Goal: Task Accomplishment & Management: Use online tool/utility

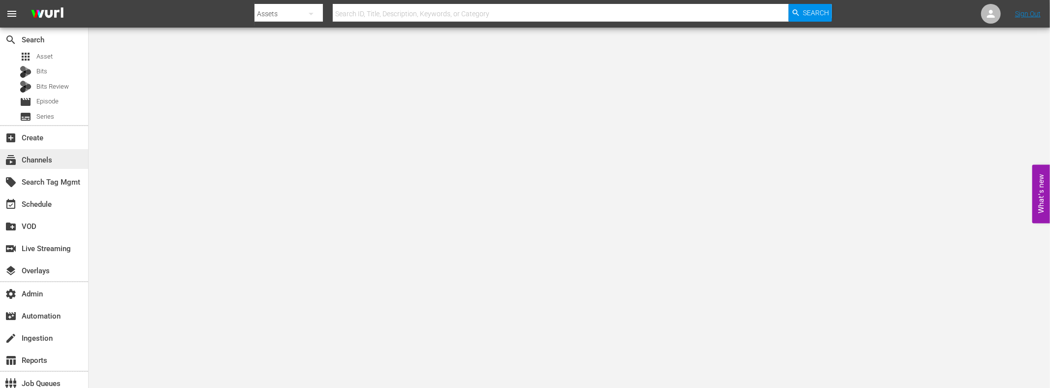
click at [47, 159] on div "subscriptions Channels" at bounding box center [27, 158] width 55 height 9
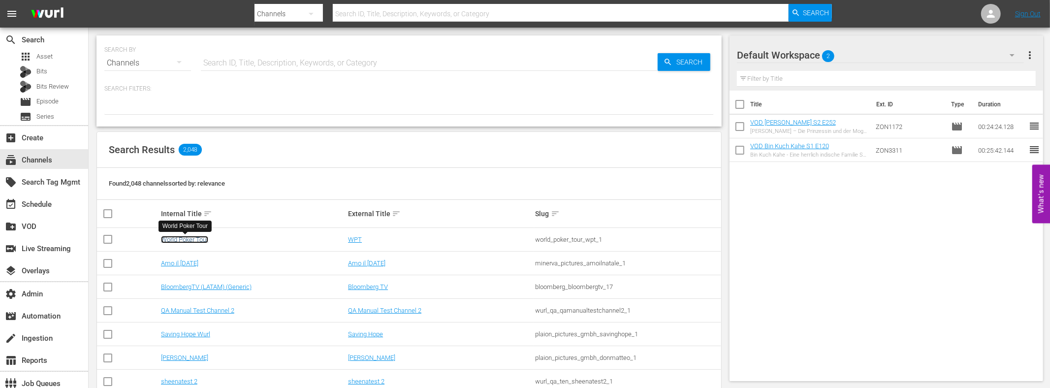
click at [191, 240] on link "World Poker Tour" at bounding box center [184, 239] width 47 height 7
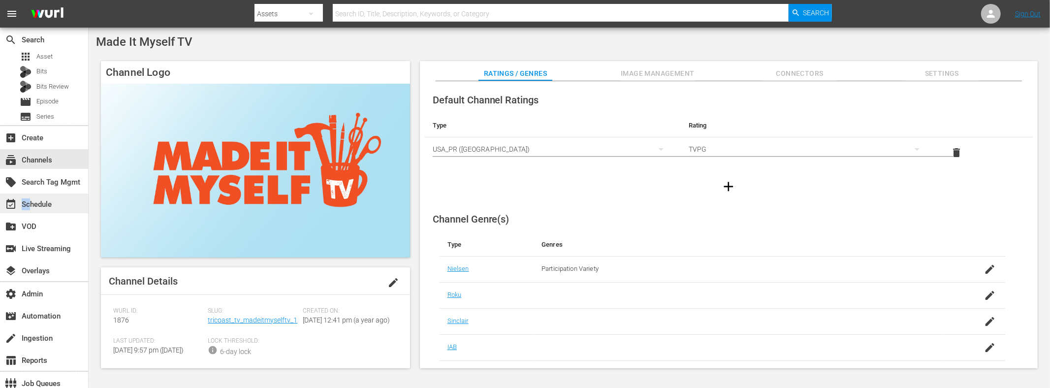
click at [30, 207] on div "event_available Schedule" at bounding box center [27, 202] width 55 height 9
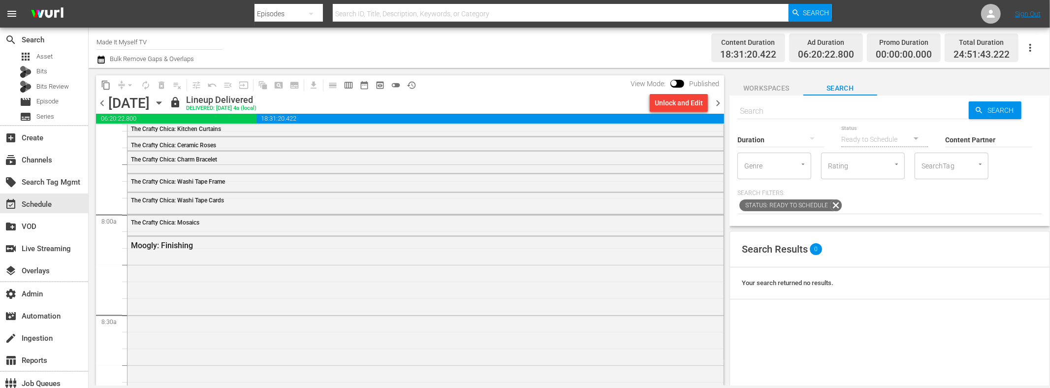
scroll to position [1519, 0]
click at [251, 280] on div "Moogly: Finishing" at bounding box center [426, 328] width 596 height 184
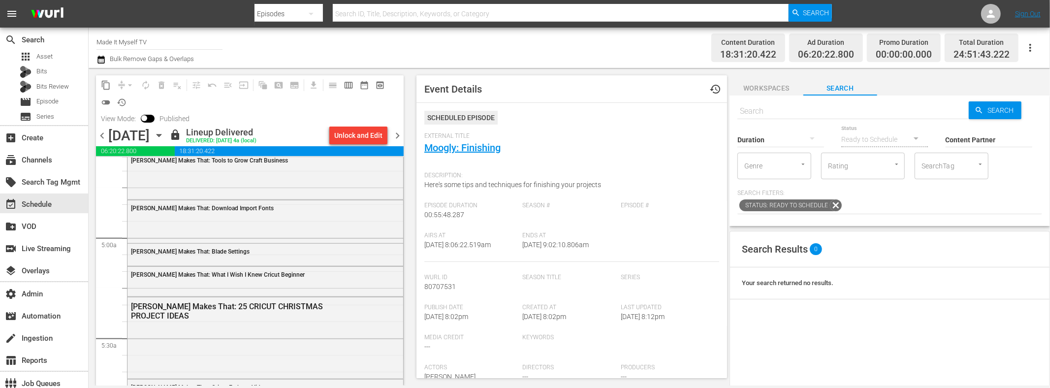
scroll to position [927, 0]
click at [177, 331] on div "Amy Makes That: 25 CRICUT CHRISTMAS PROJECT IDEAS" at bounding box center [266, 333] width 276 height 79
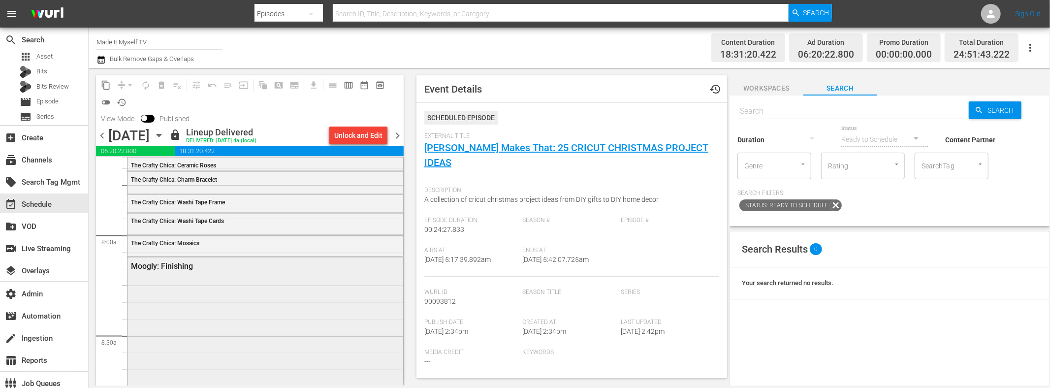
scroll to position [1525, 0]
click at [196, 246] on span "The Crafty Chica: Mosaics" at bounding box center [165, 248] width 68 height 7
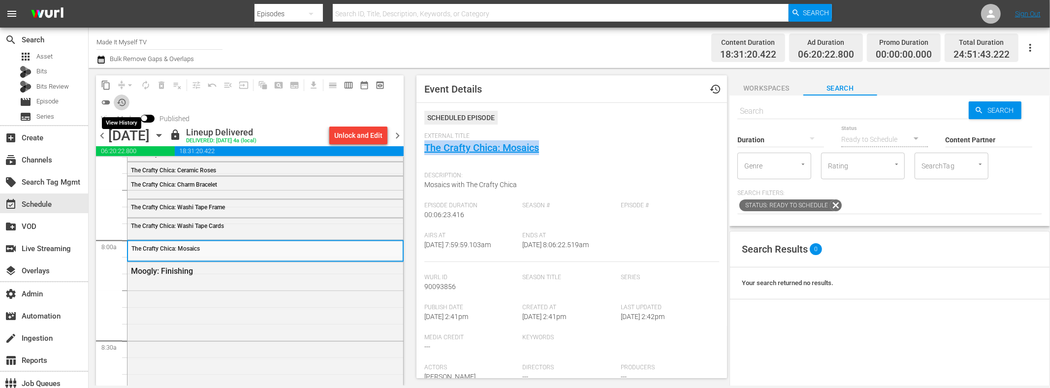
click at [120, 100] on span "history_outlined" at bounding box center [122, 102] width 10 height 10
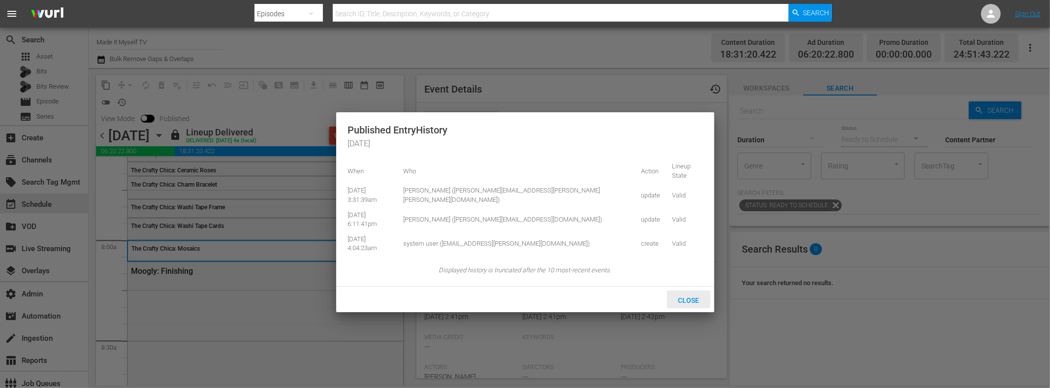
click at [693, 296] on span "Close" at bounding box center [688, 300] width 37 height 8
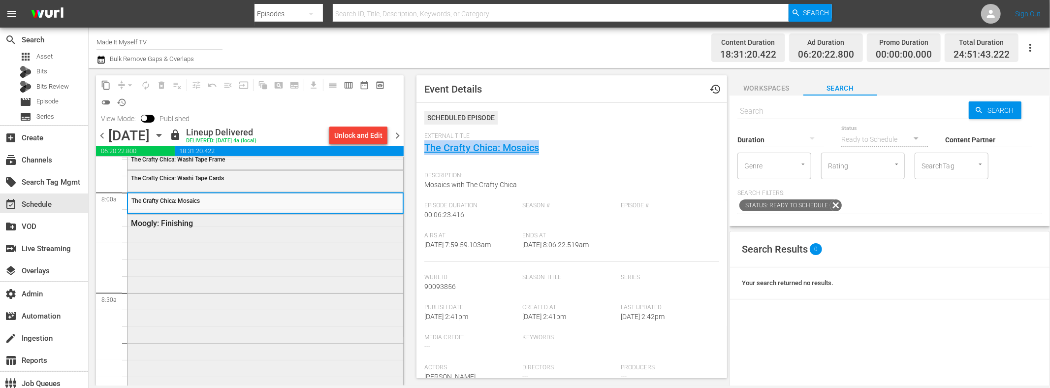
scroll to position [1576, 0]
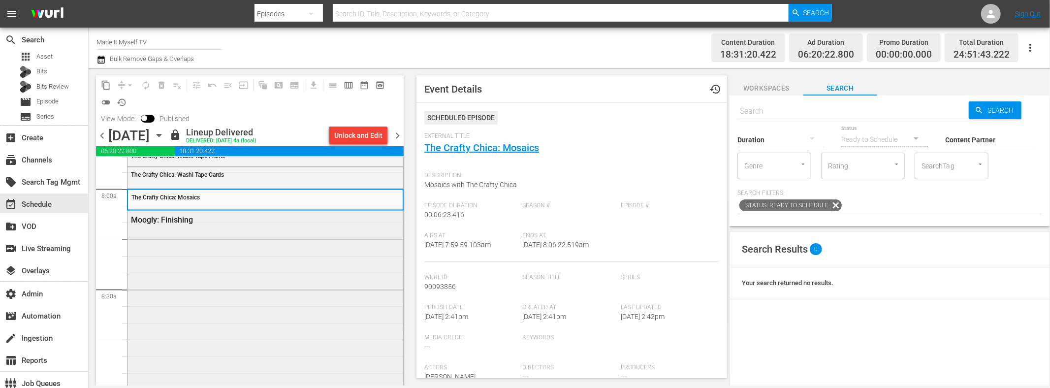
click at [213, 249] on div "Moogly: Finishing" at bounding box center [266, 303] width 276 height 184
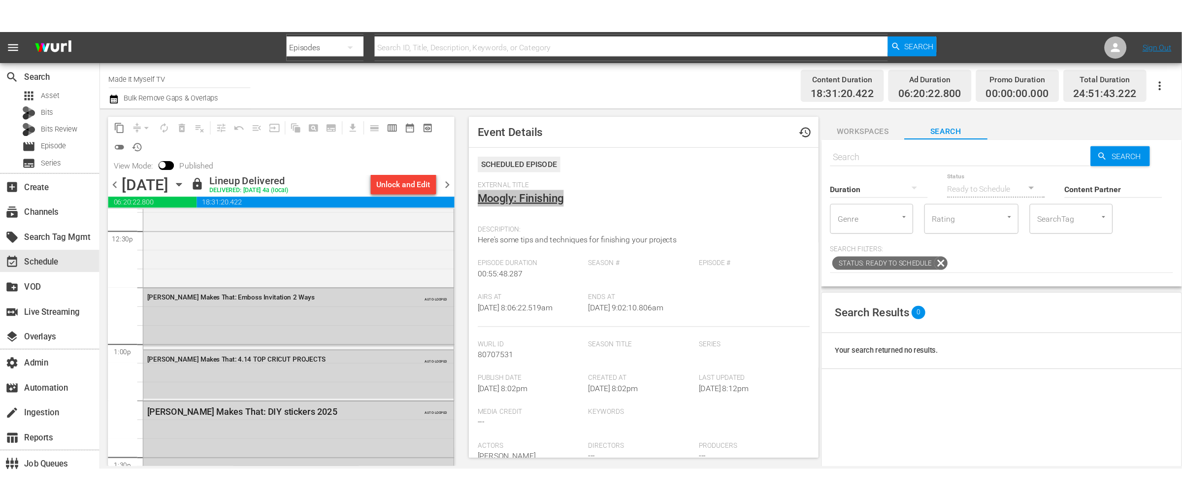
scroll to position [2493, 0]
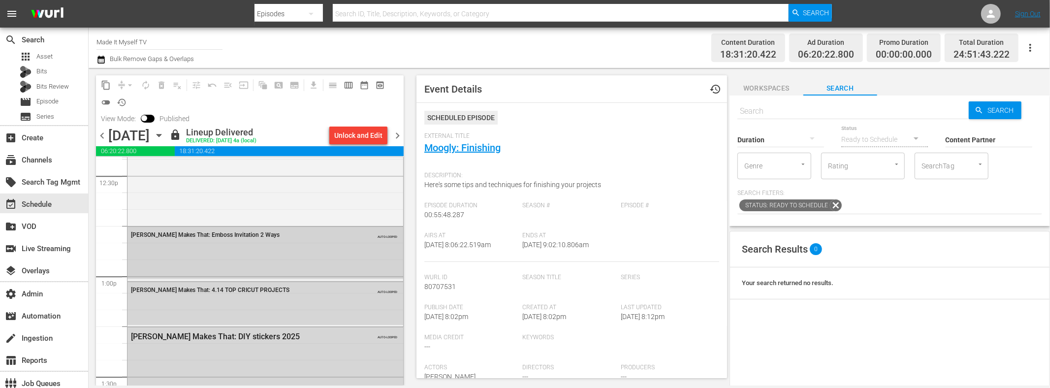
click at [235, 253] on div "Amy Makes That: Emboss Invitation 2 Ways AUTO-LOOPED" at bounding box center [266, 253] width 276 height 52
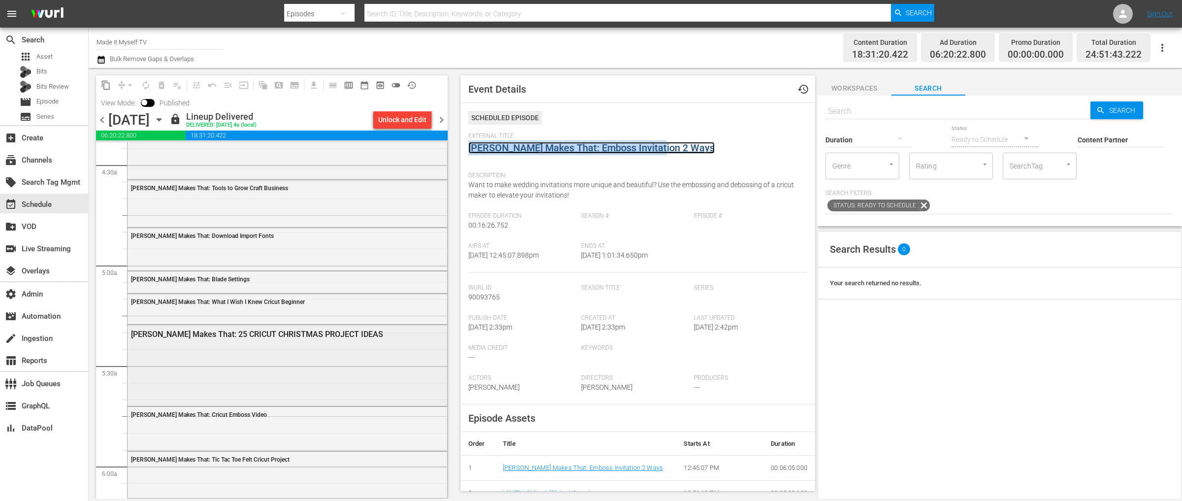
scroll to position [879, 0]
click at [210, 248] on div "Amy Makes That: Download Import Fonts" at bounding box center [288, 250] width 320 height 41
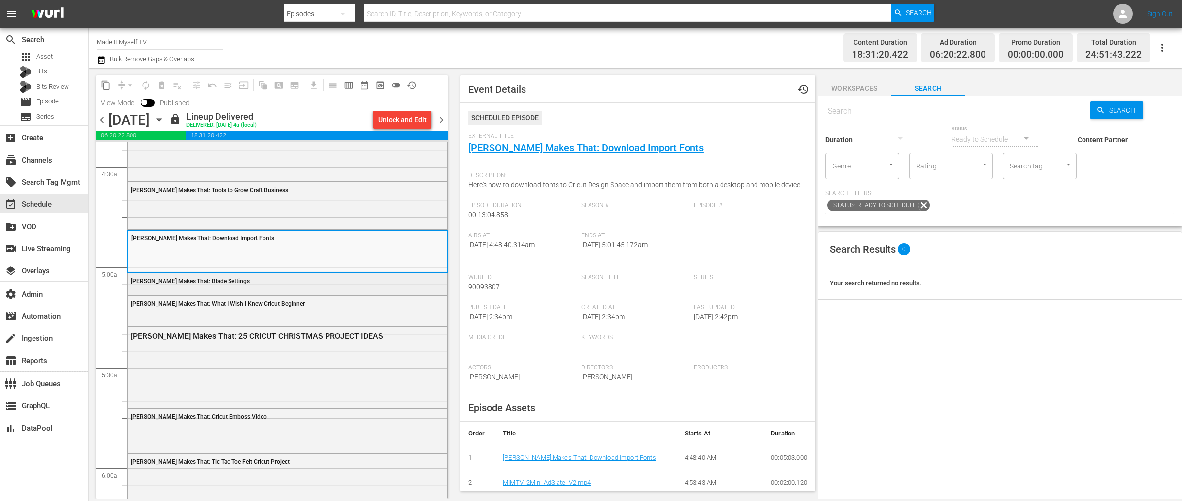
click at [199, 279] on span "Amy Makes That: Blade Settings" at bounding box center [190, 281] width 119 height 7
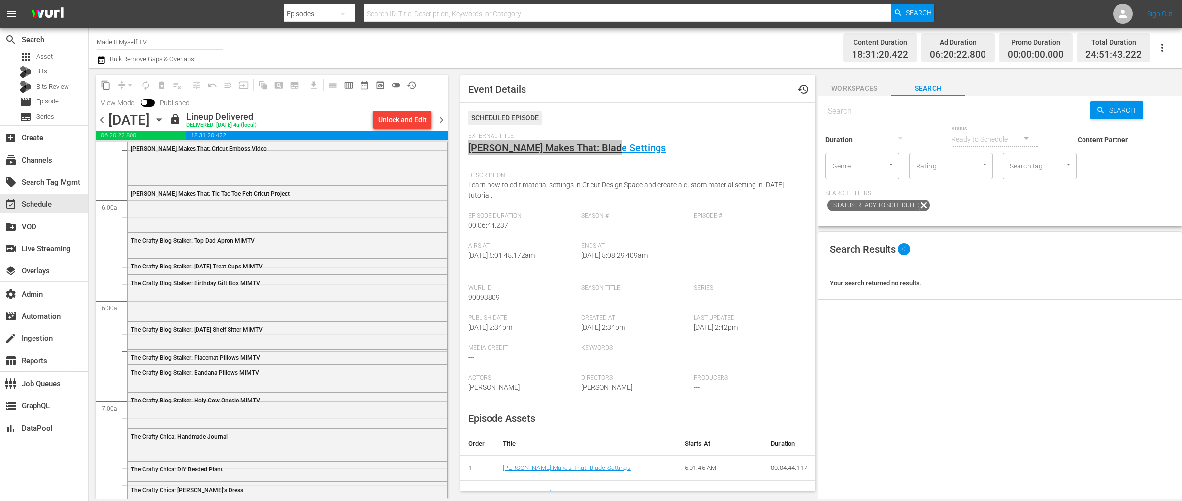
scroll to position [1150, 0]
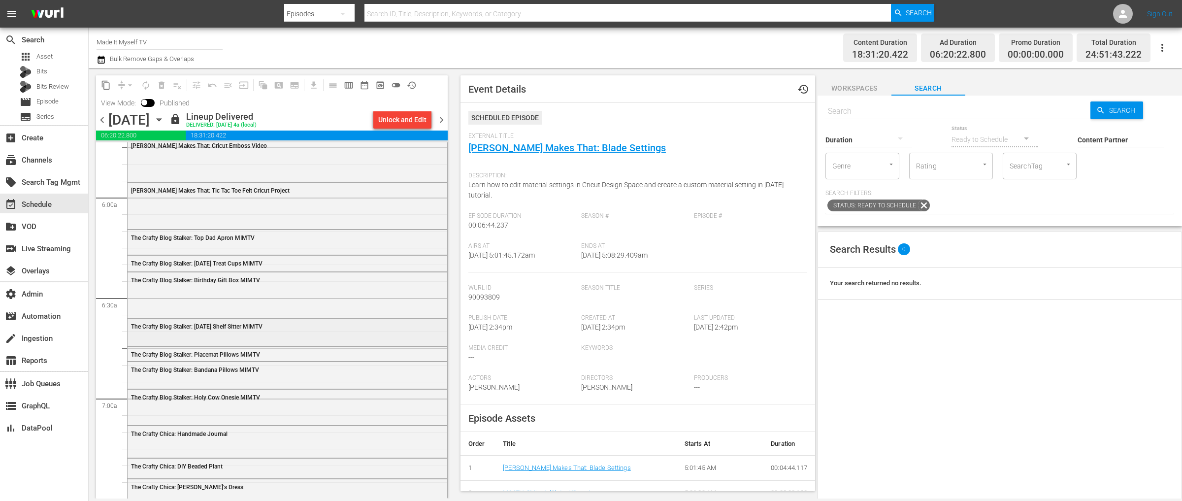
click at [210, 332] on div "The Crafty Blog Stalker: [DATE] Shelf Sitter MIMTV" at bounding box center [288, 326] width 320 height 15
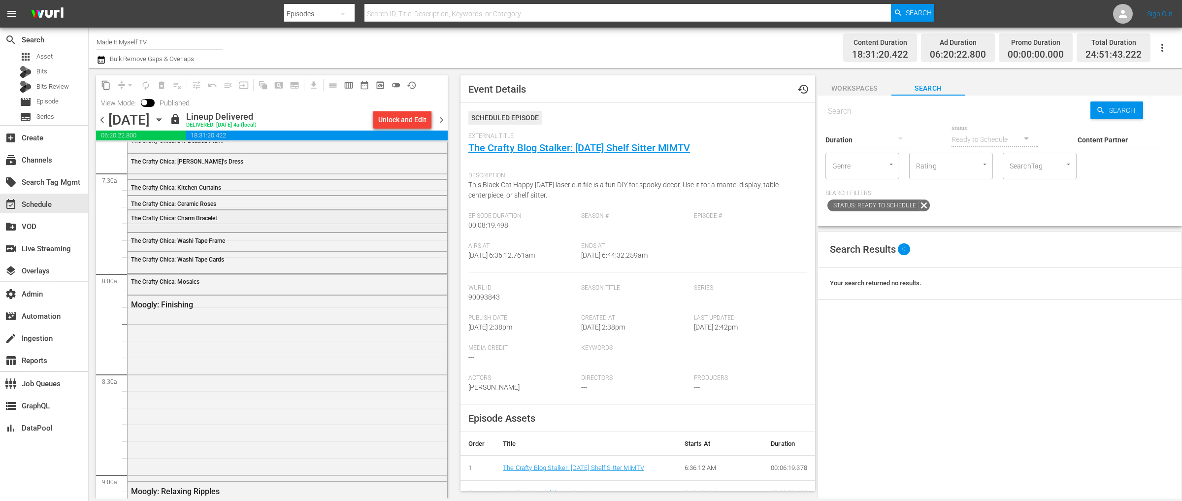
scroll to position [1478, 0]
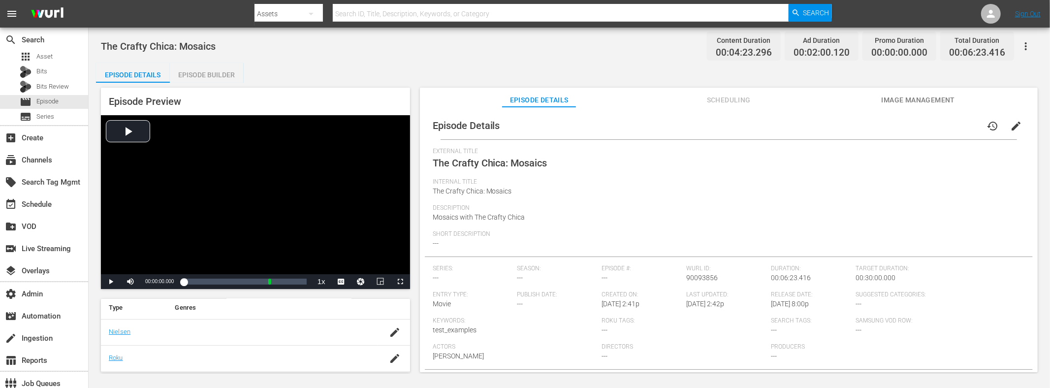
scroll to position [157, 0]
drag, startPoint x: 214, startPoint y: 72, endPoint x: 222, endPoint y: 89, distance: 19.2
click at [214, 72] on div "Episode Builder" at bounding box center [207, 75] width 74 height 24
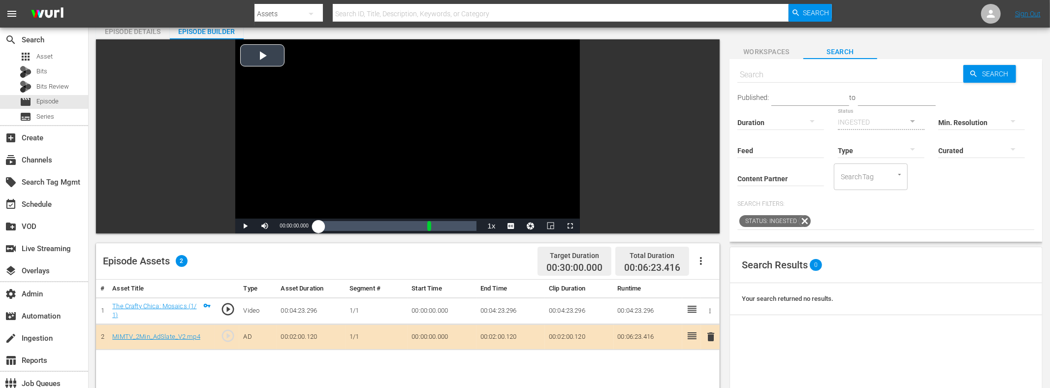
scroll to position [60, 0]
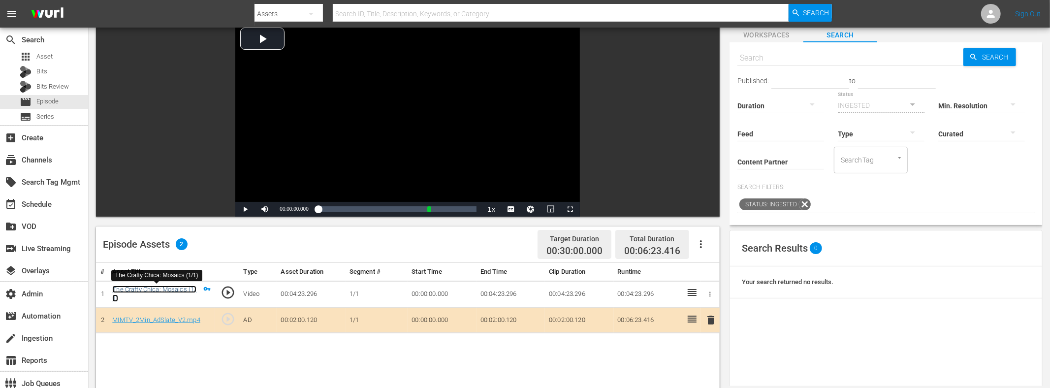
click at [180, 287] on link "The Crafty Chica: Mosaics (1/1)" at bounding box center [154, 294] width 84 height 17
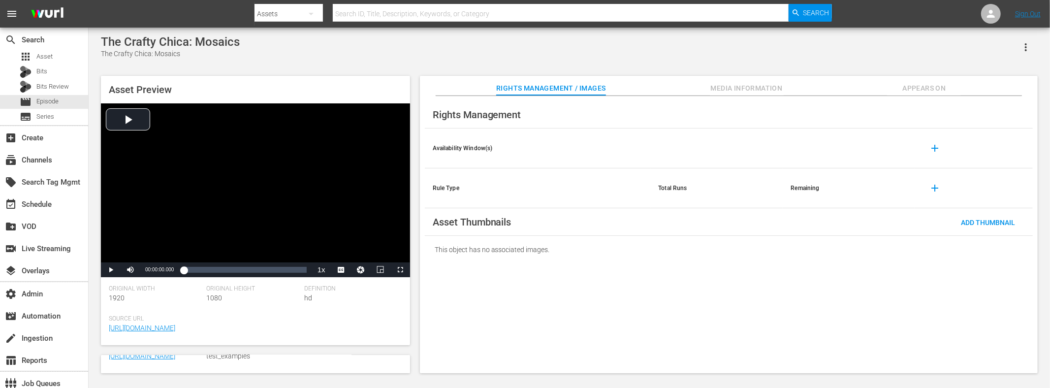
scroll to position [323, 0]
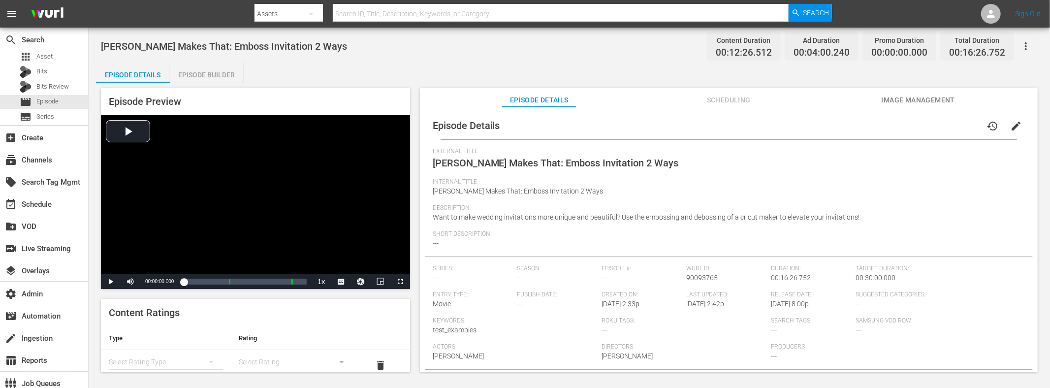
scroll to position [2, 0]
drag, startPoint x: 211, startPoint y: 73, endPoint x: 214, endPoint y: 106, distance: 33.6
click at [210, 73] on div "Episode Builder" at bounding box center [207, 75] width 74 height 24
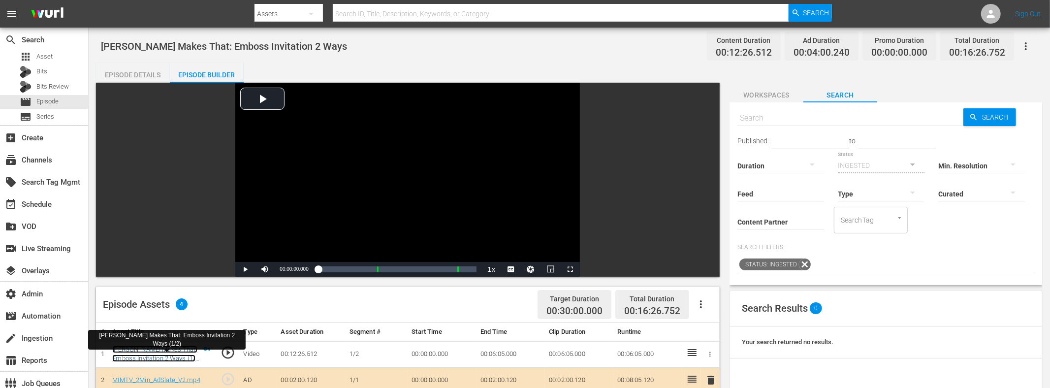
click at [185, 349] on link "Amy Makes That: Emboss Invitation 2 Ways (1/2)" at bounding box center [154, 359] width 85 height 26
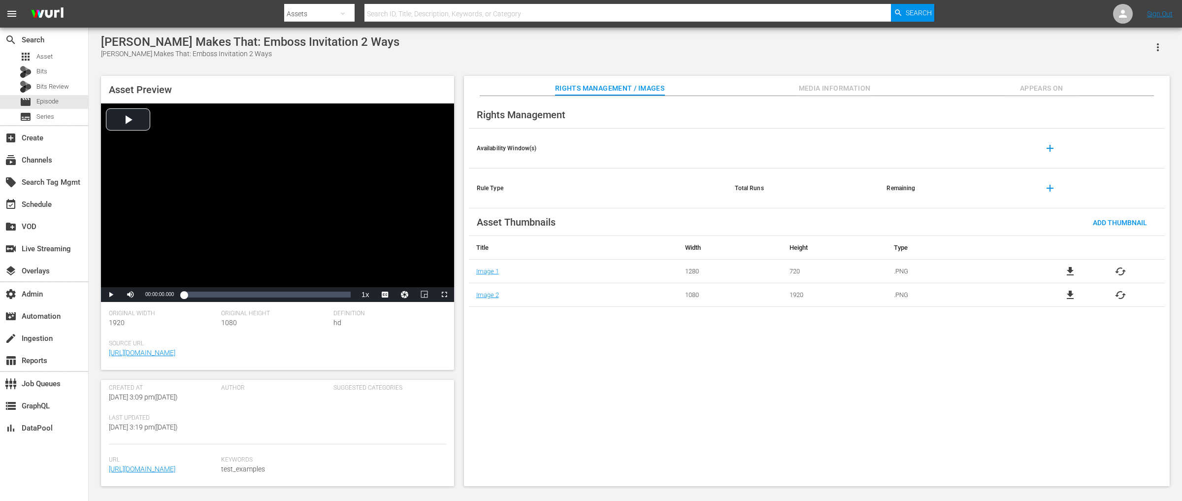
scroll to position [198, 0]
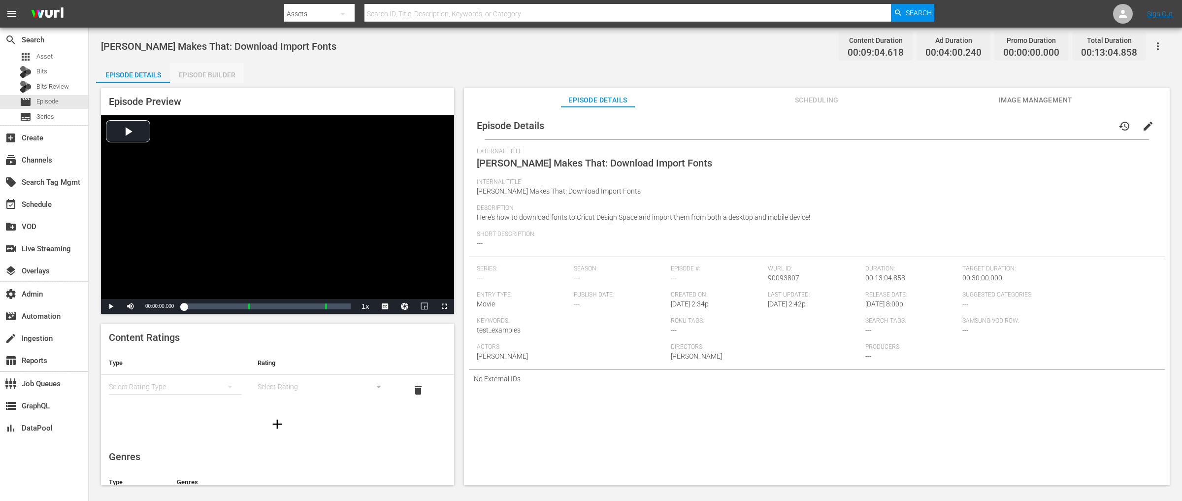
click at [207, 72] on div "Episode Builder" at bounding box center [207, 75] width 74 height 24
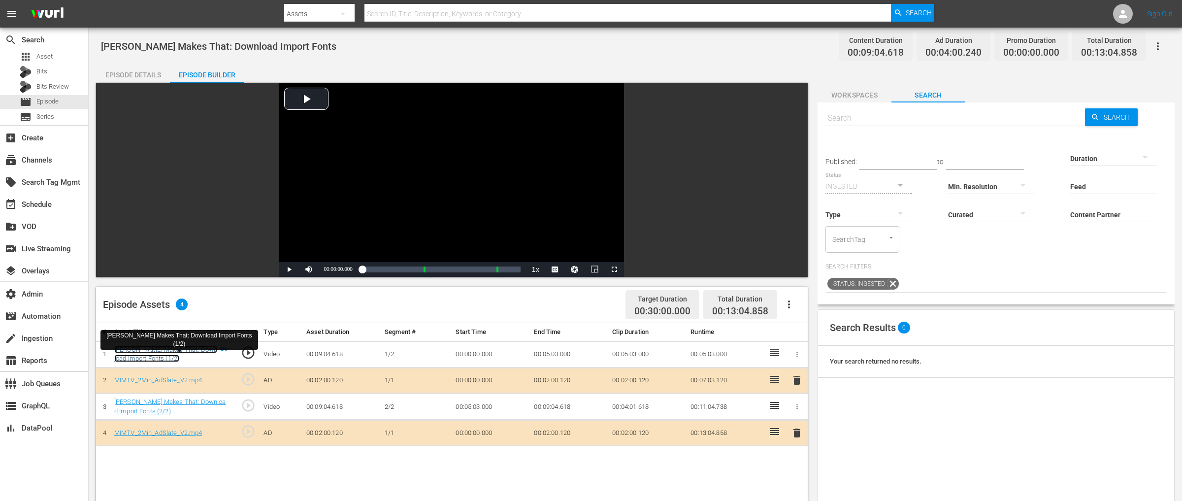
click at [168, 347] on link "Amy Makes That: Download Import Fonts (1/2)" at bounding box center [165, 354] width 103 height 17
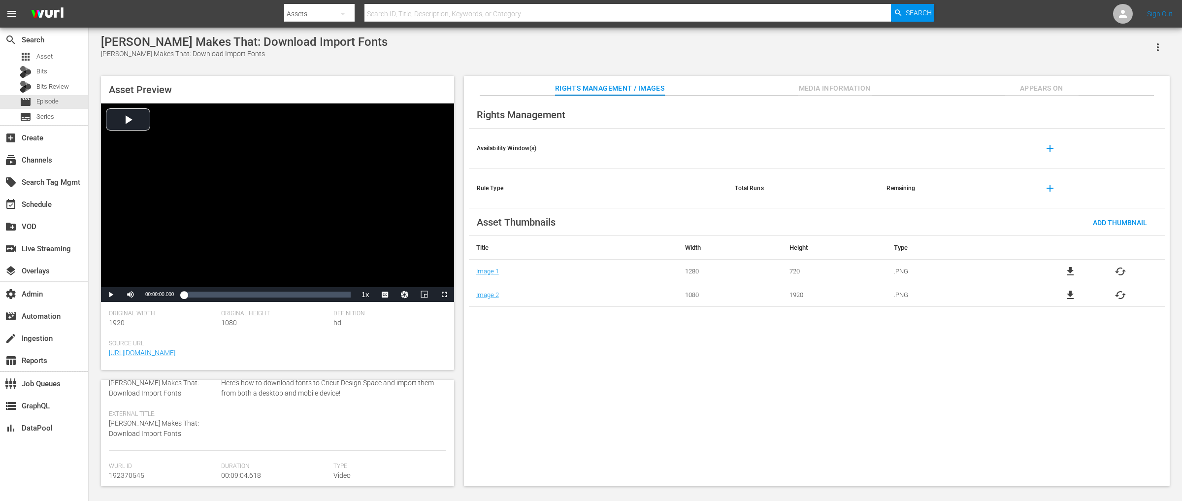
scroll to position [42, 0]
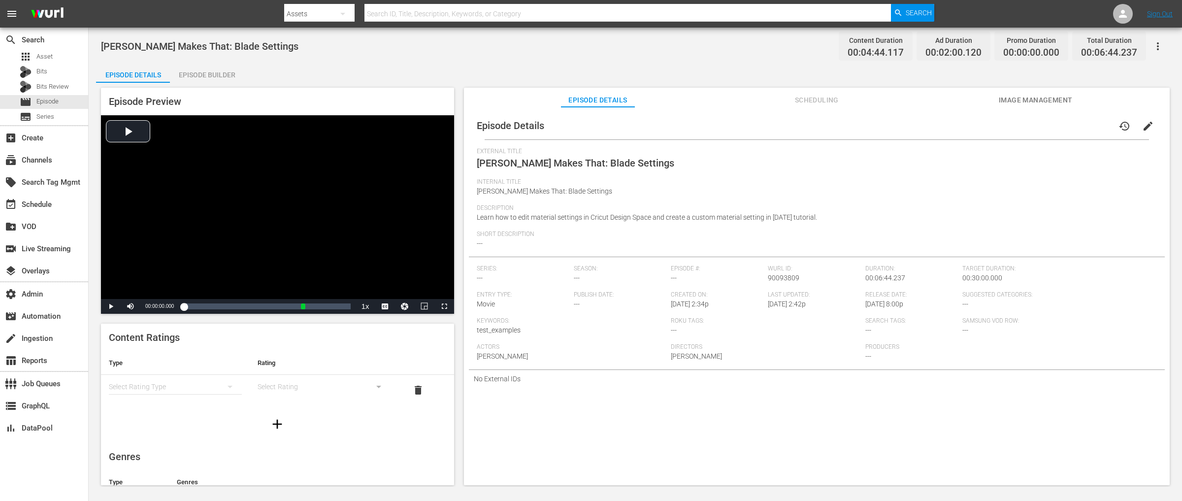
click at [222, 76] on div "Episode Builder" at bounding box center [207, 75] width 74 height 24
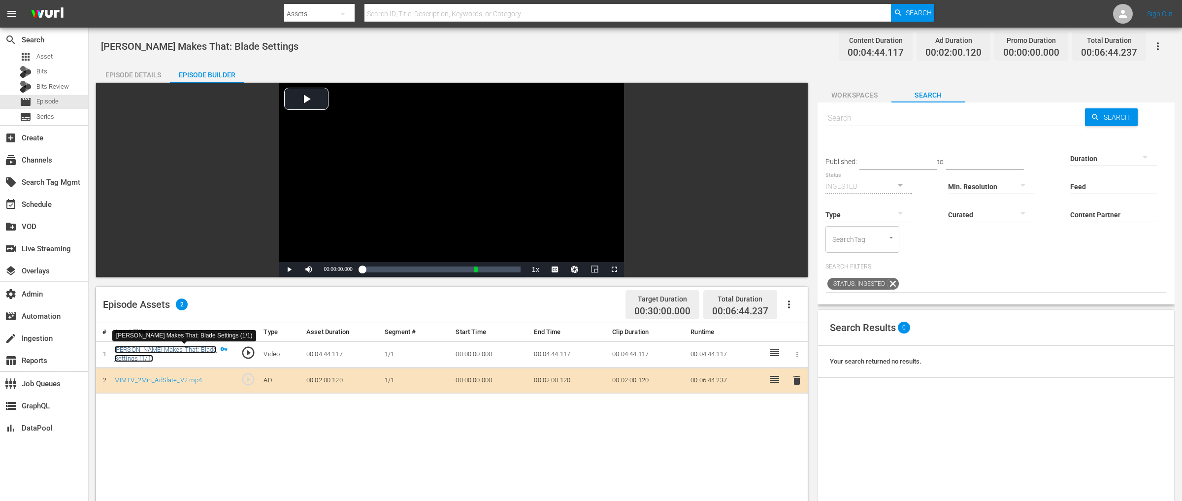
click at [194, 347] on link "[PERSON_NAME] Makes That: Blade Settings (1/1)" at bounding box center [165, 354] width 102 height 17
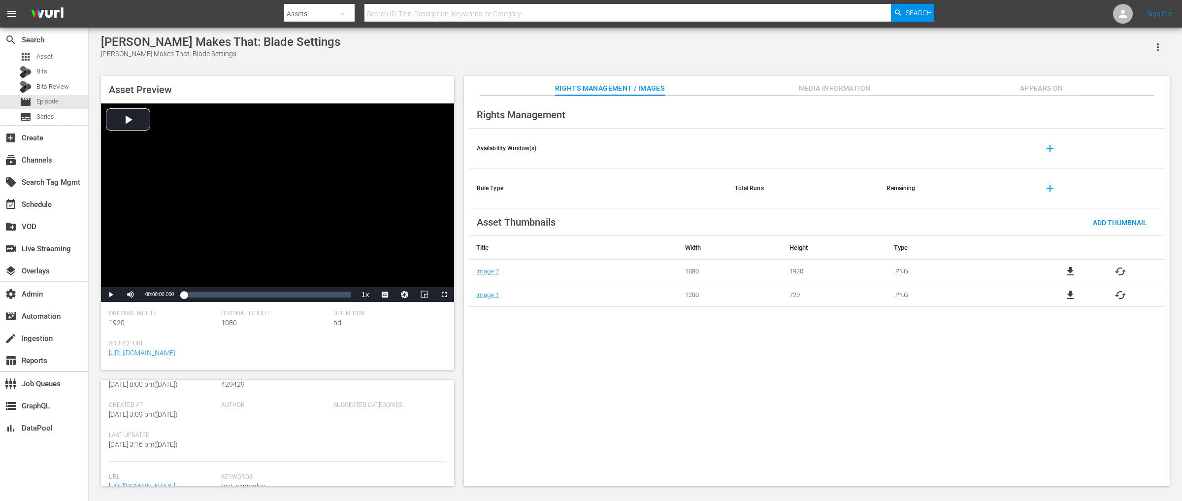
scroll to position [167, 0]
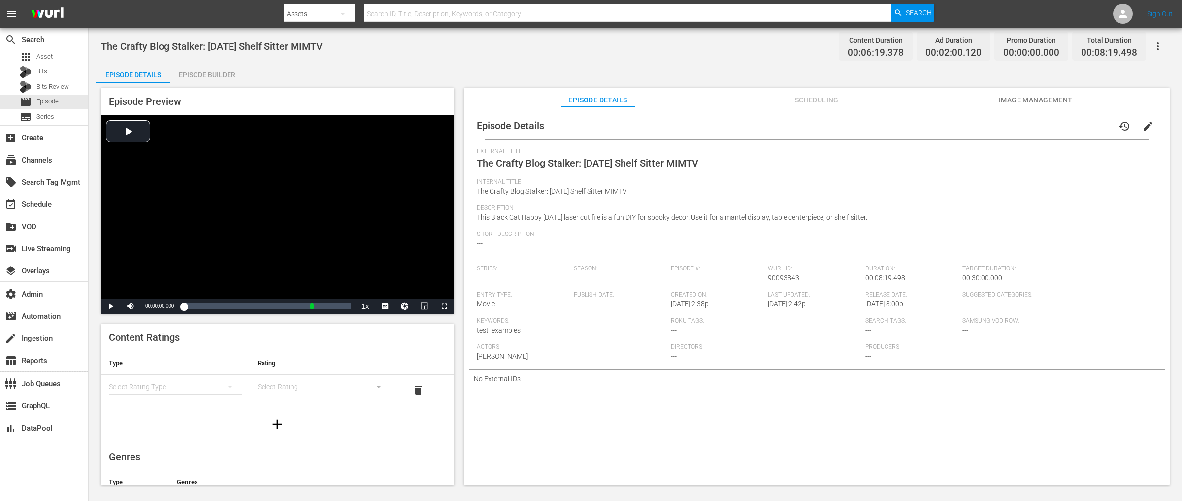
click at [214, 74] on div "Episode Builder" at bounding box center [207, 75] width 74 height 24
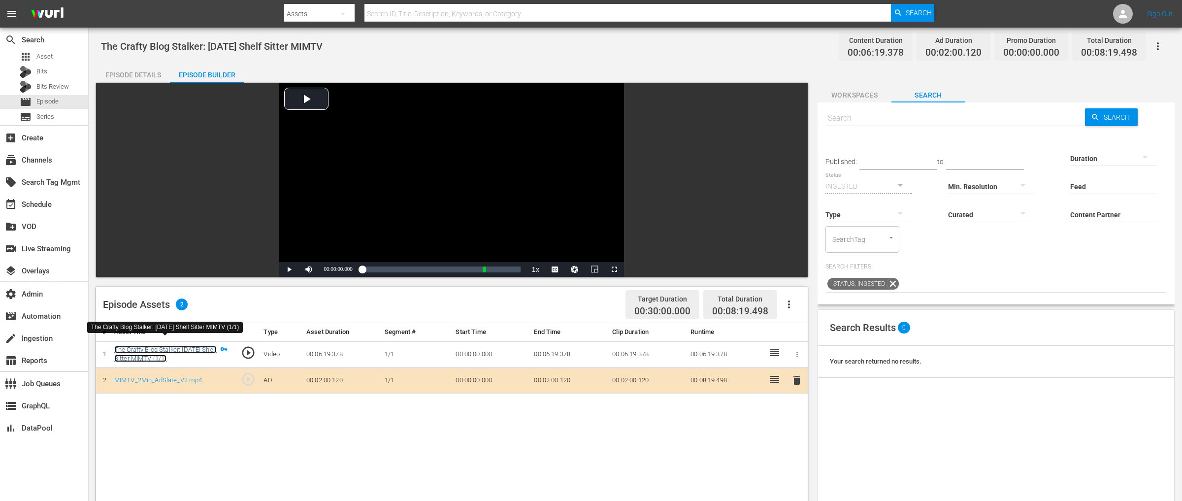
click at [162, 350] on link "The Crafty Blog Stalker: [DATE] Shelf Sitter MIMTV (1/1)" at bounding box center [165, 354] width 102 height 17
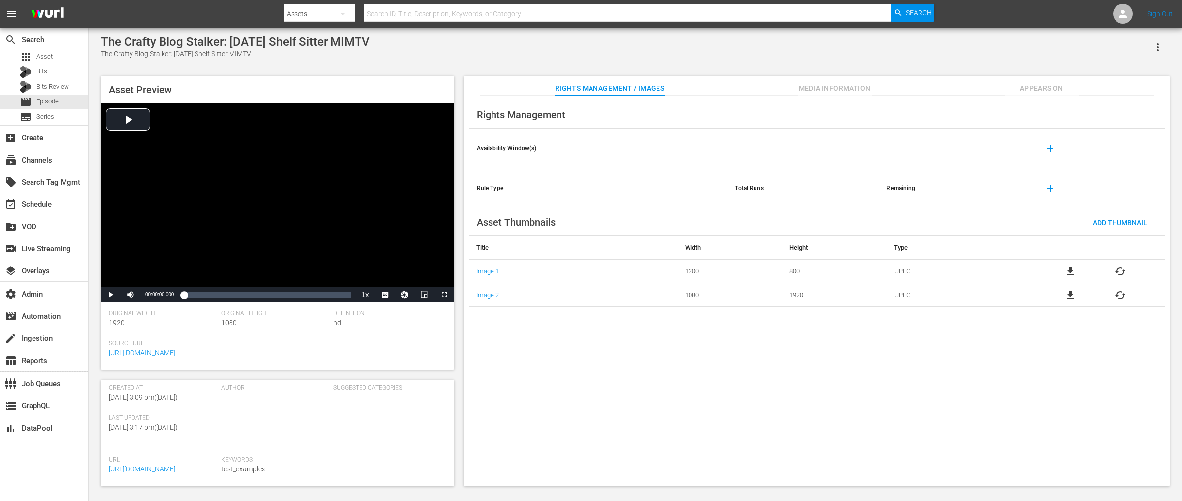
scroll to position [212, 0]
